Goal: Find contact information: Find contact information

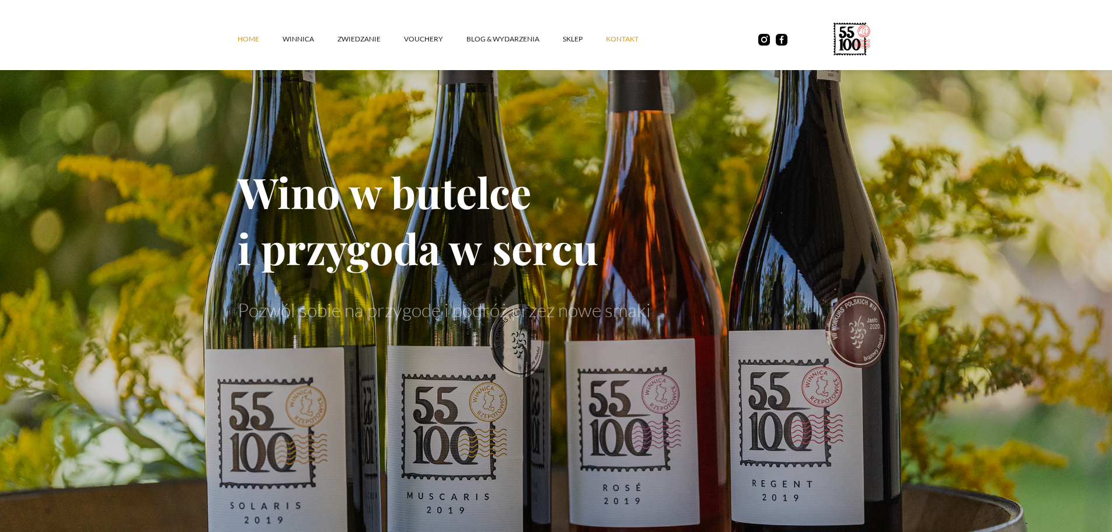
click at [630, 42] on link "kontakt" at bounding box center [634, 39] width 56 height 35
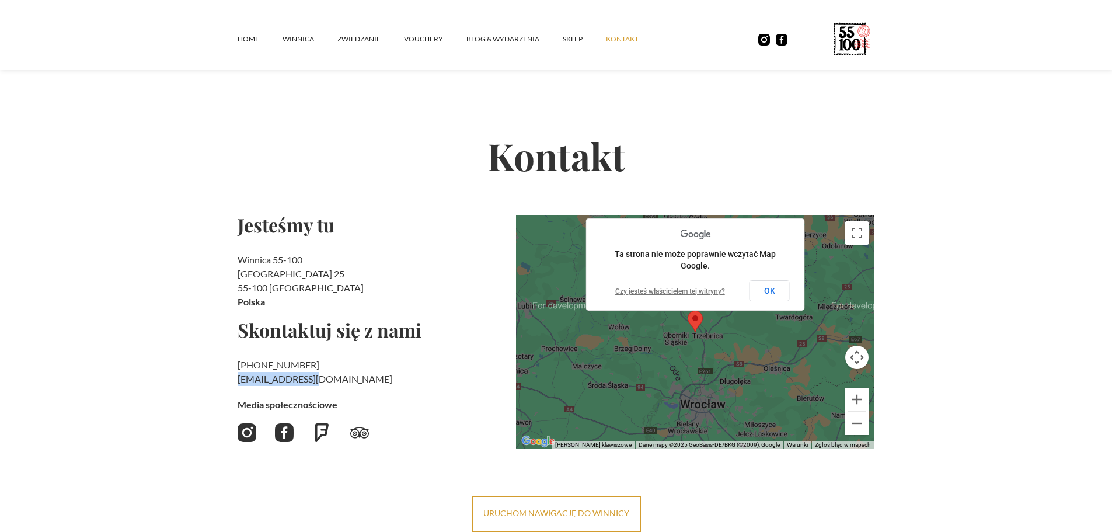
drag, startPoint x: 315, startPoint y: 380, endPoint x: 234, endPoint y: 377, distance: 80.6
click at [234, 377] on section "Kontakt Jesteśmy tu Winnica 55-100 Rzepotowice 25 55-100 Trzebnica [GEOGRAPHIC_…" at bounding box center [556, 284] width 1112 height 494
copy h2 "‍ [EMAIL_ADDRESS][DOMAIN_NAME]"
